Goal: Download file/media

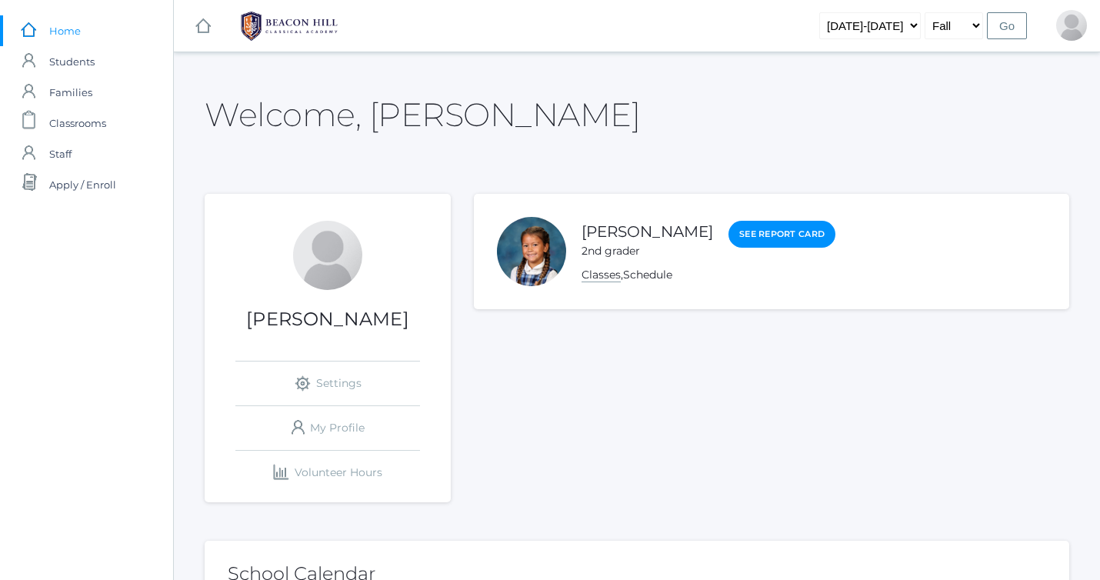
click at [596, 278] on link "Classes" at bounding box center [600, 275] width 39 height 15
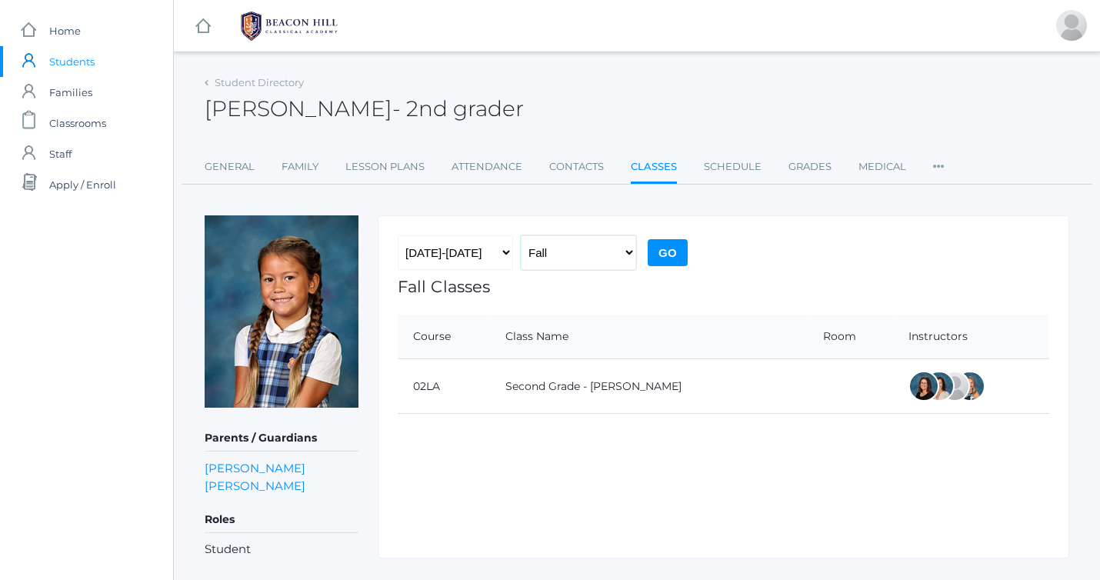
click at [589, 255] on select "Fall Spring" at bounding box center [578, 252] width 115 height 35
click at [369, 163] on link "Lesson Plans" at bounding box center [384, 167] width 79 height 31
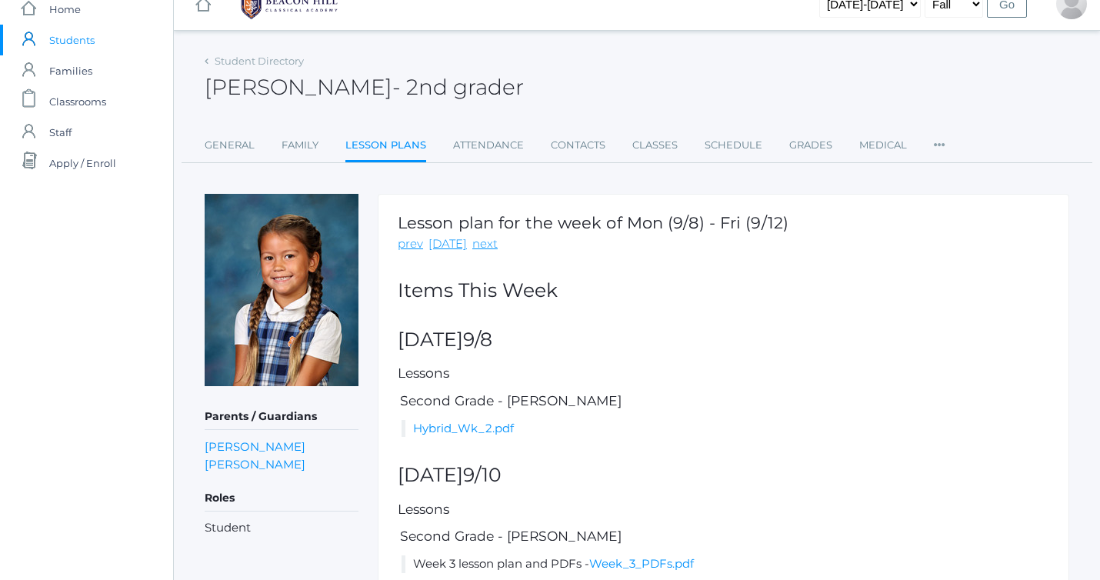
scroll to position [30, 0]
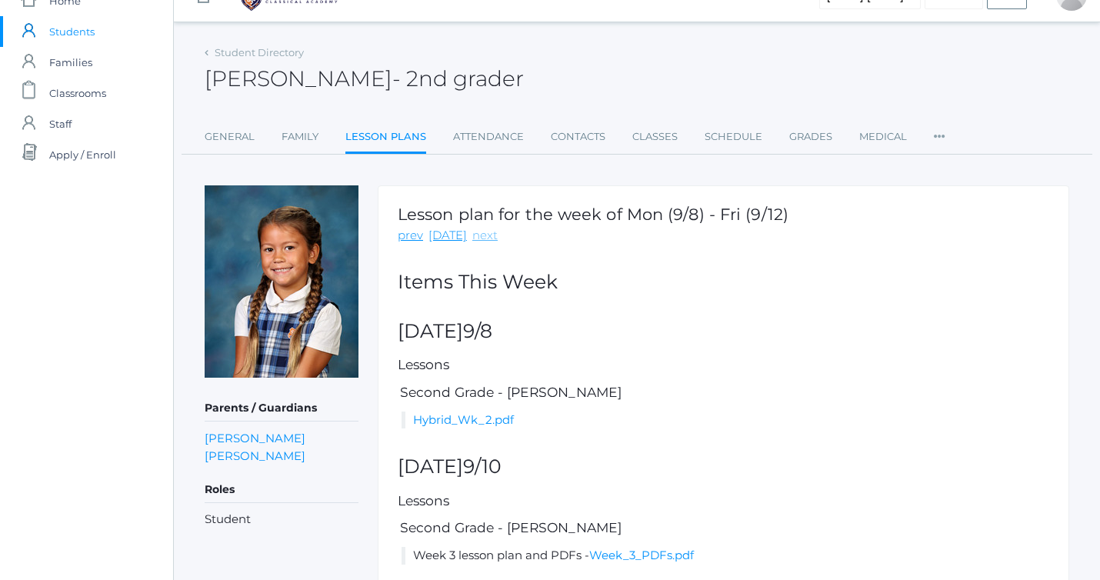
click at [487, 235] on link "next" at bounding box center [484, 236] width 25 height 18
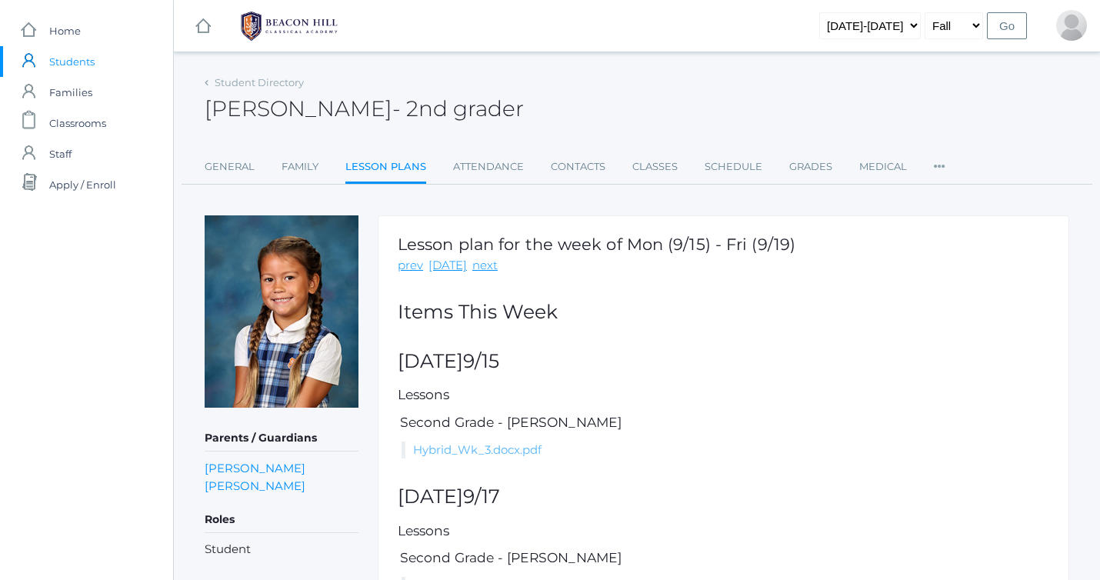
click at [472, 442] on link "Hybrid_Wk_3.docx.pdf" at bounding box center [477, 449] width 128 height 15
